Goal: Task Accomplishment & Management: Use online tool/utility

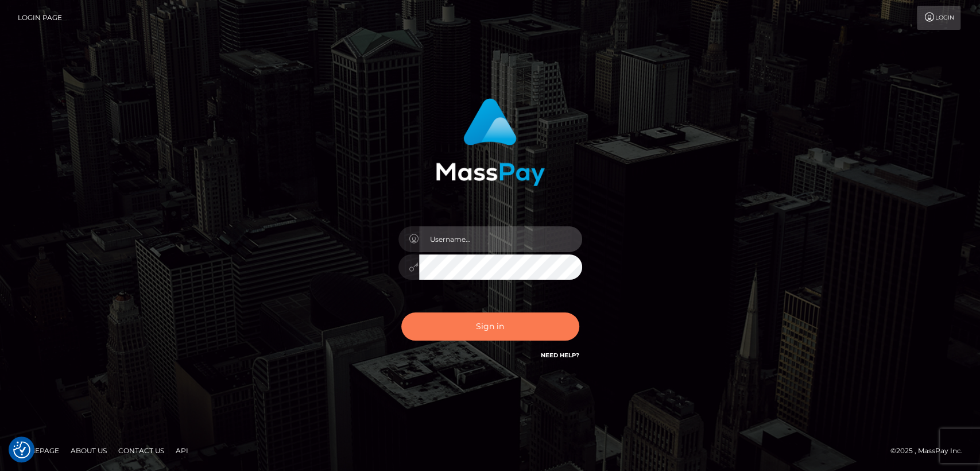
type input "nt.es"
click at [520, 337] on button "Sign in" at bounding box center [490, 326] width 178 height 28
type input "nt.es"
click at [531, 324] on button "Sign in" at bounding box center [490, 326] width 178 height 28
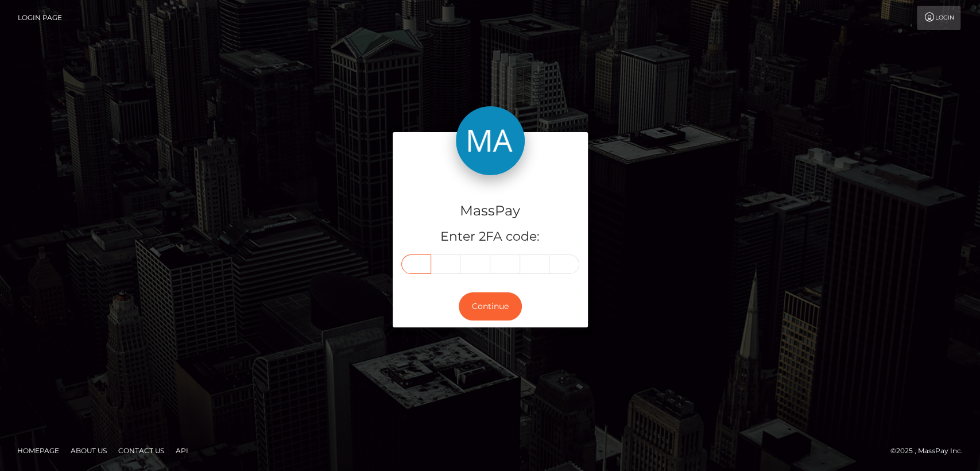
paste input "3"
type input "3"
type input "9"
type input "5"
type input "0"
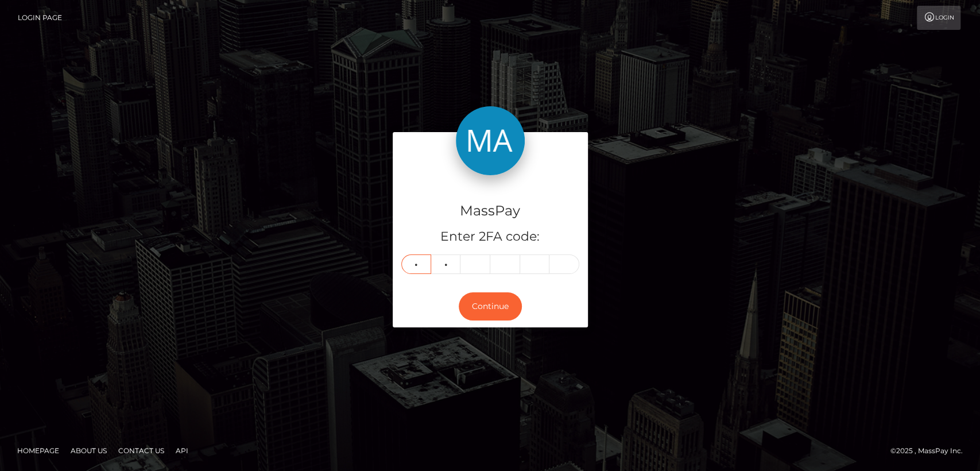
type input "4"
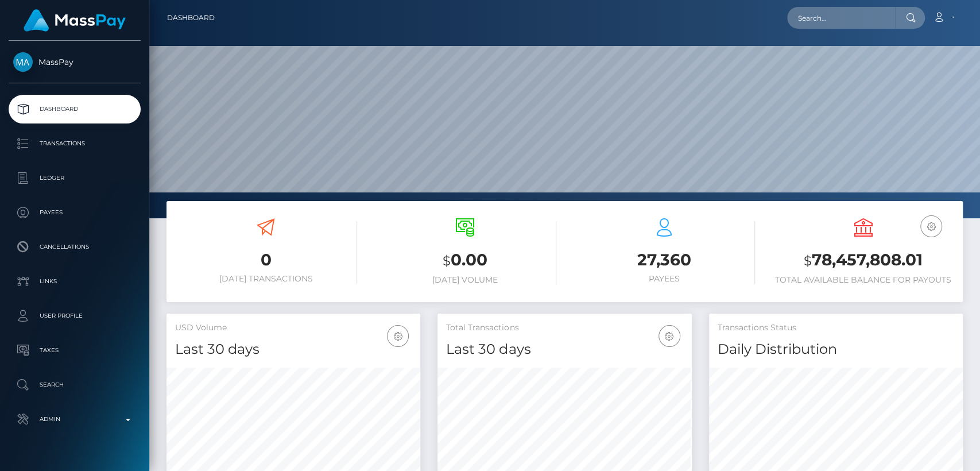
scroll to position [203, 254]
click at [879, 18] on input "text" at bounding box center [841, 18] width 108 height 22
paste input "[PERSON_NAME][EMAIL_ADDRESS][DOMAIN_NAME]"
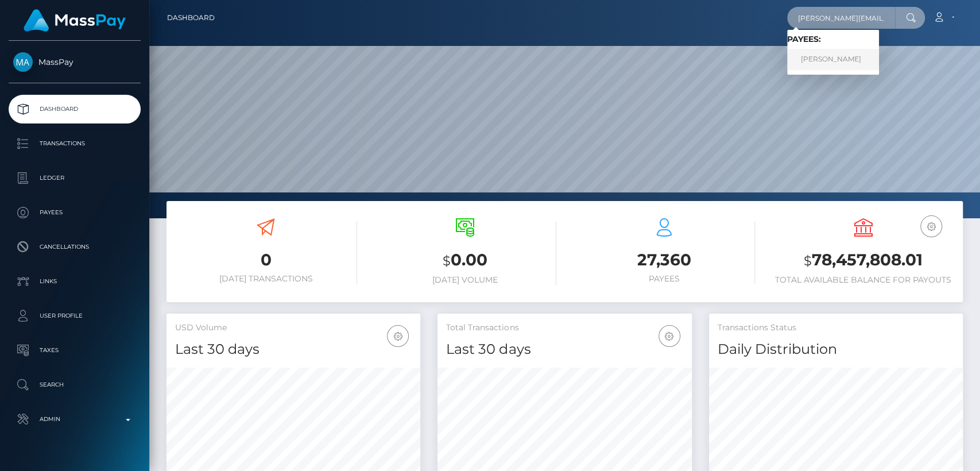
type input "[PERSON_NAME][EMAIL_ADDRESS][DOMAIN_NAME]"
click at [852, 57] on link "[PERSON_NAME]" at bounding box center [833, 59] width 92 height 21
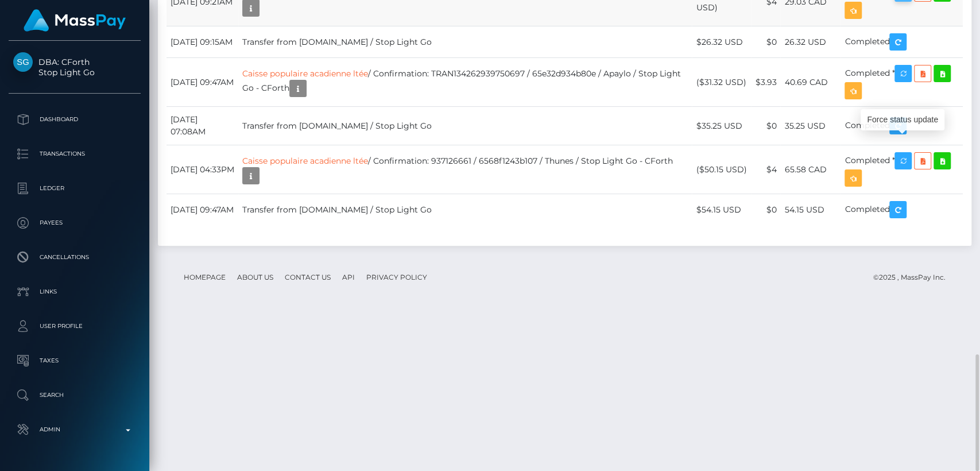
scroll to position [138, 254]
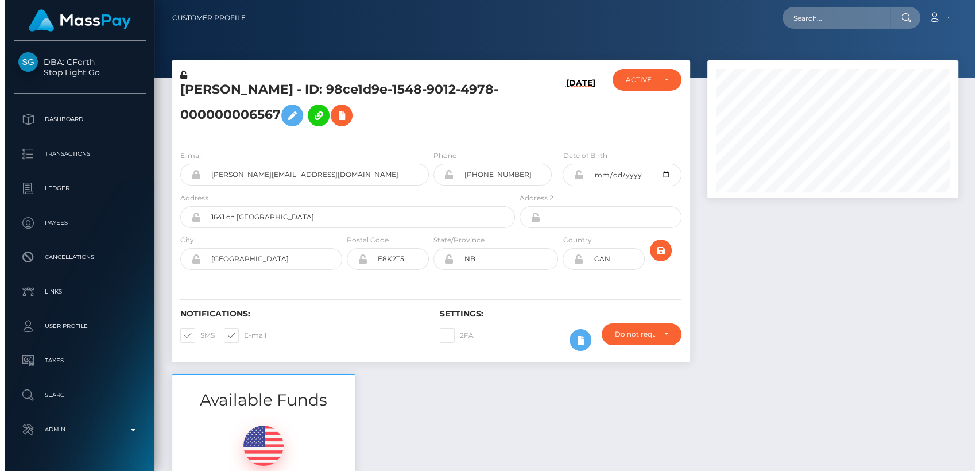
scroll to position [574218, 574105]
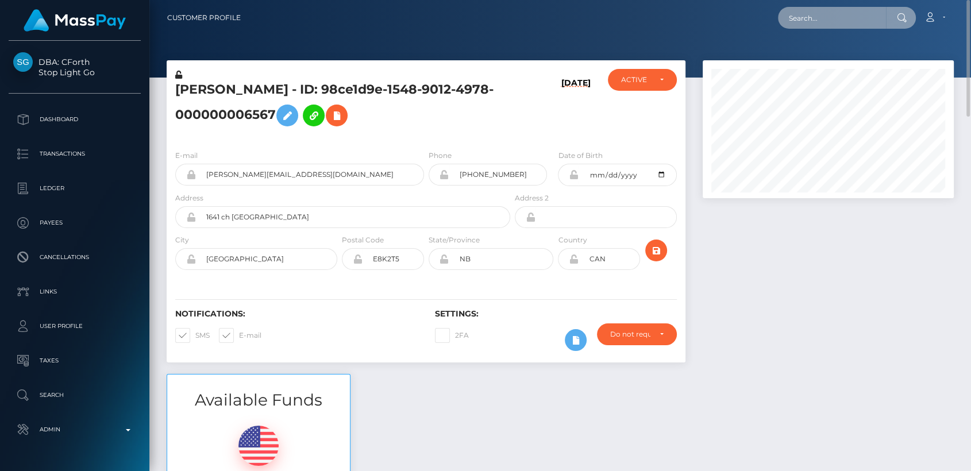
click at [826, 21] on input "text" at bounding box center [832, 18] width 108 height 22
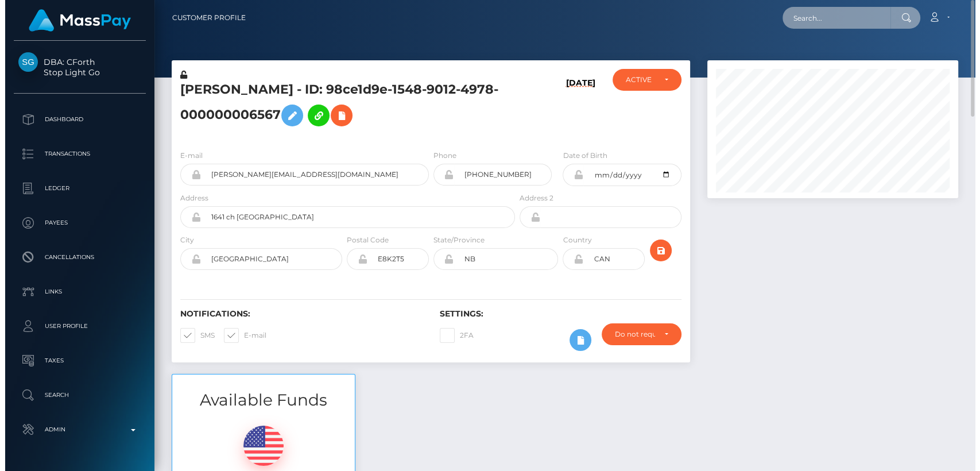
scroll to position [138, 254]
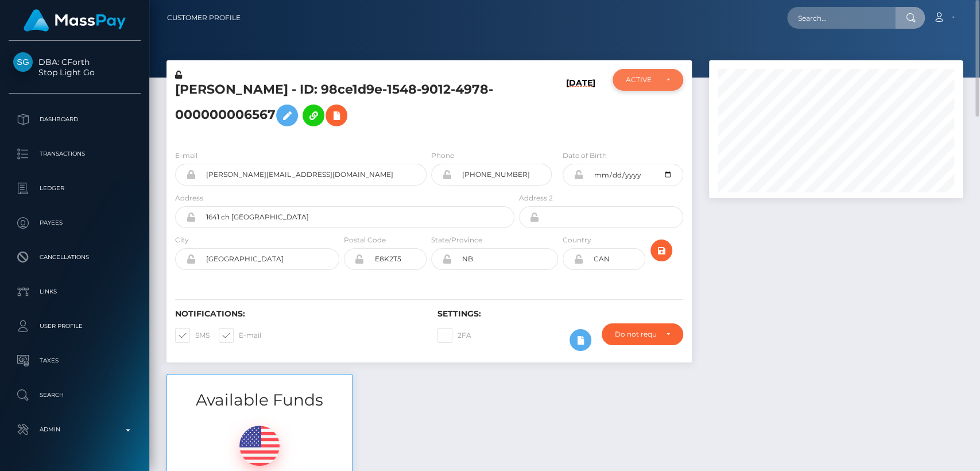
drag, startPoint x: 827, startPoint y: 20, endPoint x: 668, endPoint y: 84, distance: 171.4
click at [668, 84] on div "ACTIVE" at bounding box center [648, 79] width 44 height 9
paste input "[PERSON_NAME][EMAIL_ADDRESS][DOMAIN_NAME]"
type input "[PERSON_NAME][EMAIL_ADDRESS][DOMAIN_NAME]"
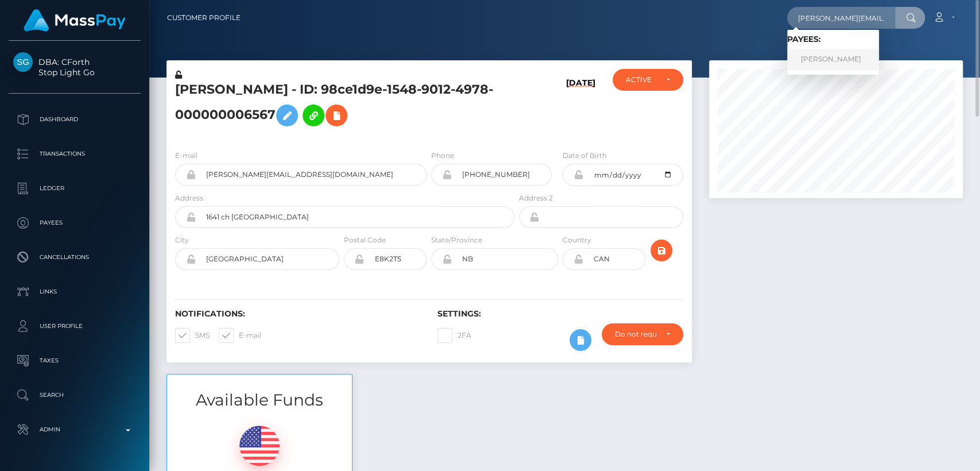
click at [873, 60] on link "[PERSON_NAME]" at bounding box center [833, 59] width 92 height 21
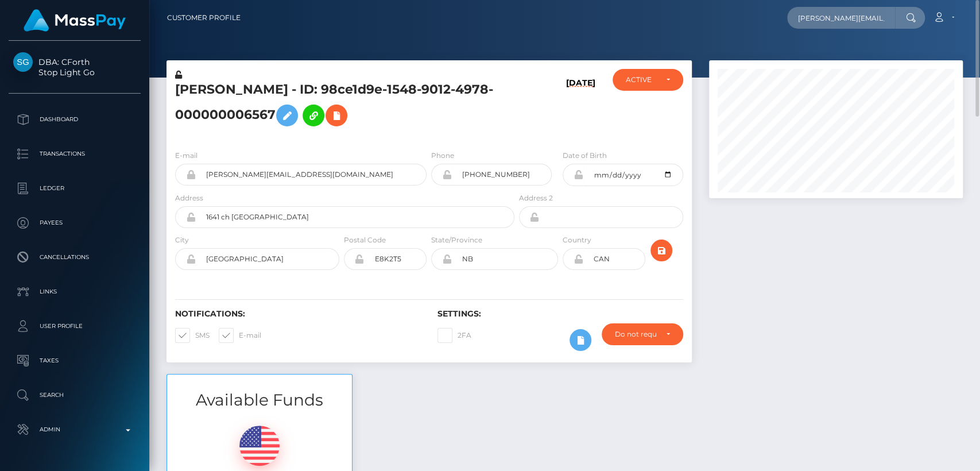
scroll to position [213, 0]
click at [205, 90] on h5 "[PERSON_NAME] - ID: 98ce1d9e-1548-9012-4978-000000006567" at bounding box center [341, 106] width 333 height 51
copy h5 "Samantha"
